Goal: Task Accomplishment & Management: Use online tool/utility

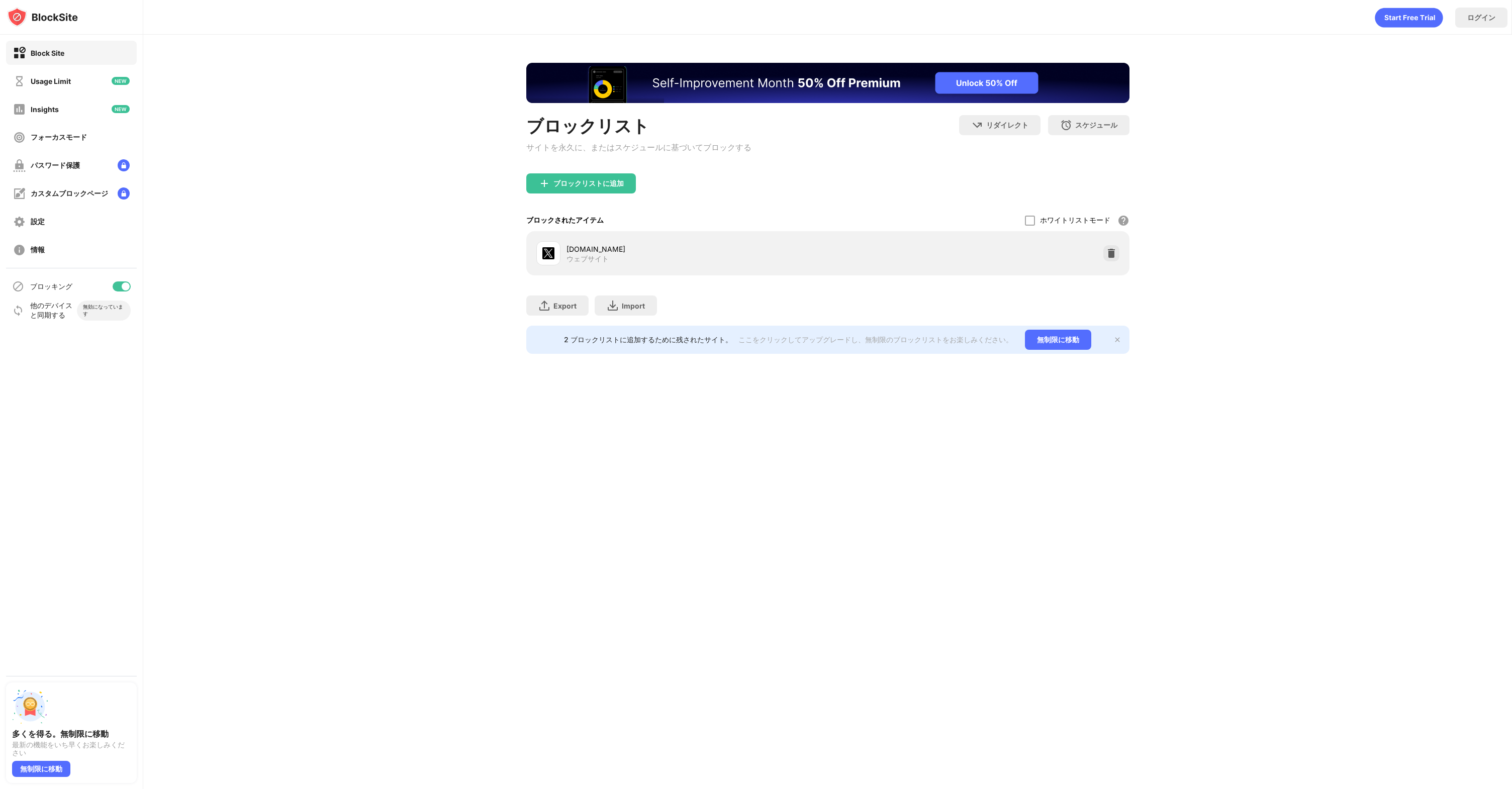
click at [1115, 207] on div "ブロックリストに追加" at bounding box center [827, 191] width 603 height 36
click at [1115, 262] on div at bounding box center [1111, 253] width 16 height 16
